Goal: Navigation & Orientation: Go to known website

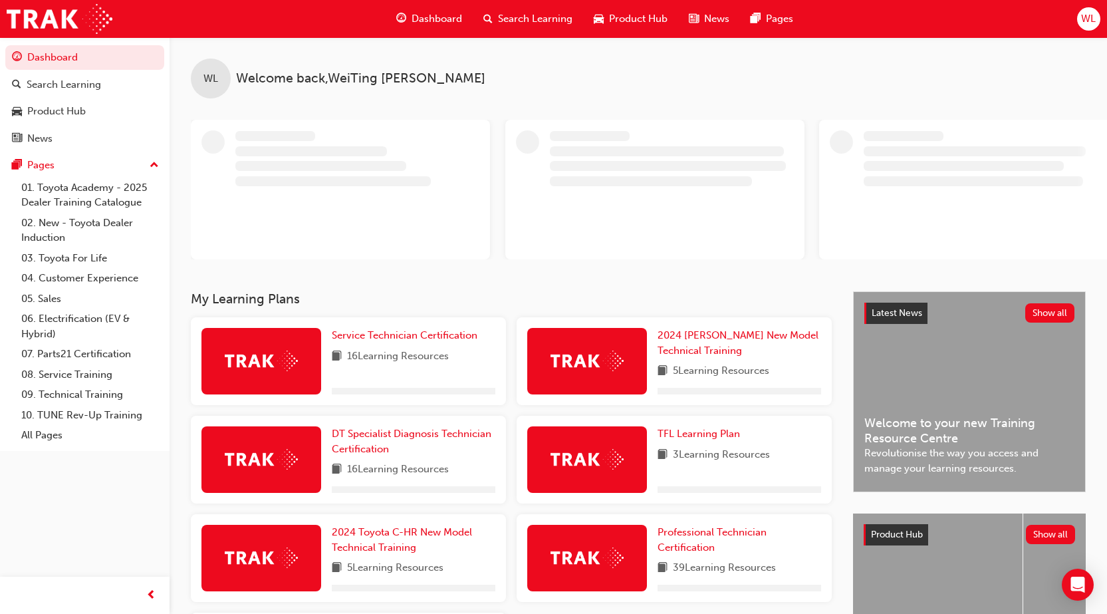
click at [1089, 18] on span "WL" at bounding box center [1088, 18] width 15 height 15
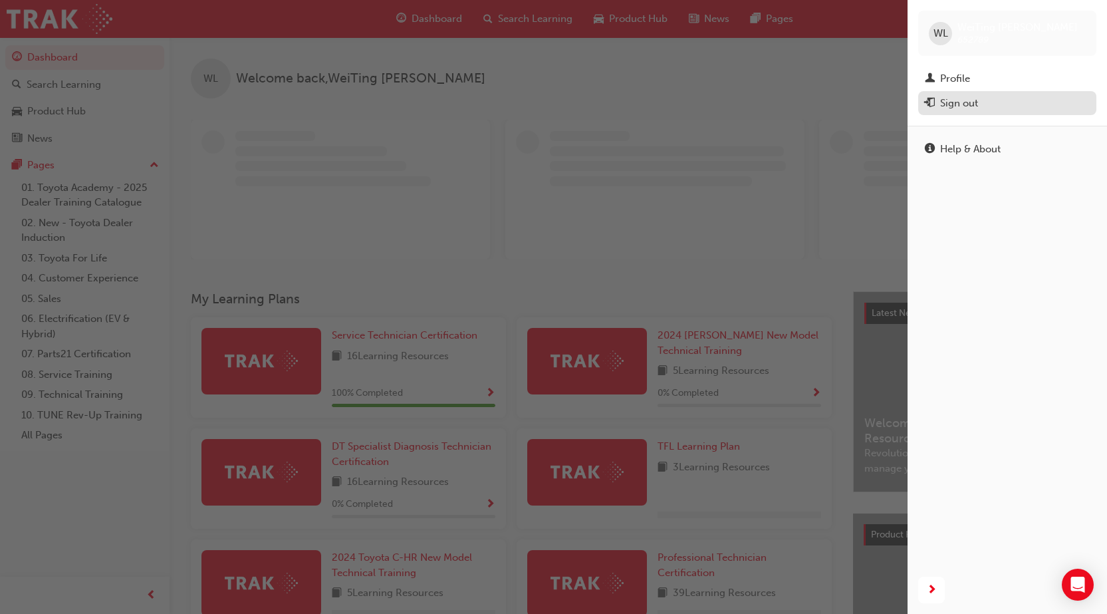
click at [967, 105] on div "Sign out" at bounding box center [959, 103] width 38 height 15
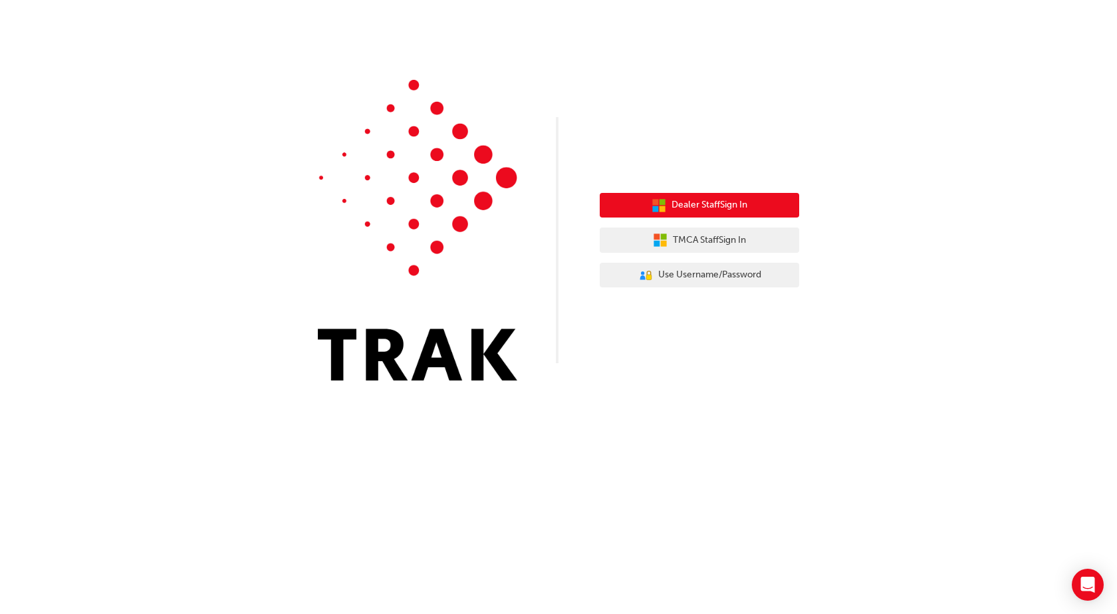
click at [703, 201] on span "Dealer Staff Sign In" at bounding box center [709, 204] width 76 height 15
